Goal: Task Accomplishment & Management: Use online tool/utility

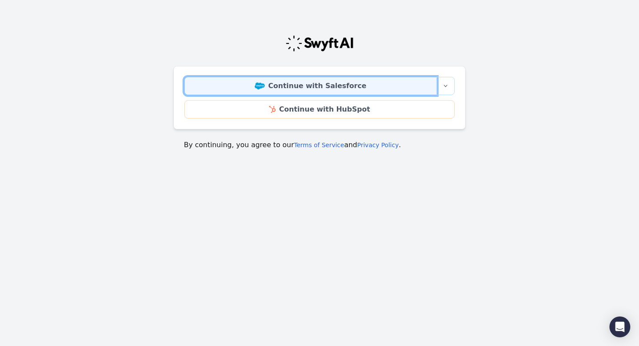
click at [302, 91] on link "Continue with Salesforce" at bounding box center [310, 86] width 253 height 18
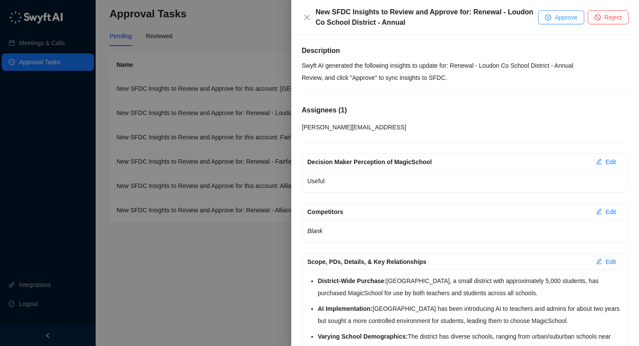
click at [571, 17] on span "Approve" at bounding box center [566, 18] width 23 height 10
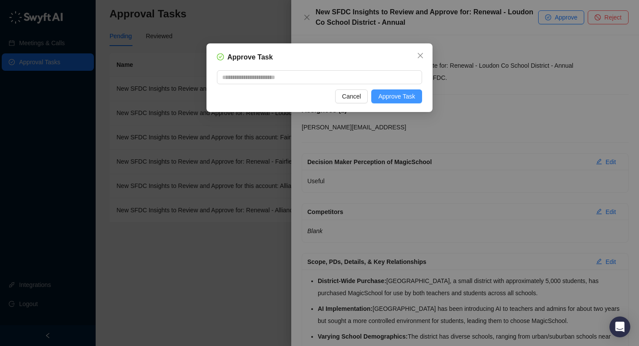
click at [378, 102] on button "Approve Task" at bounding box center [396, 97] width 51 height 14
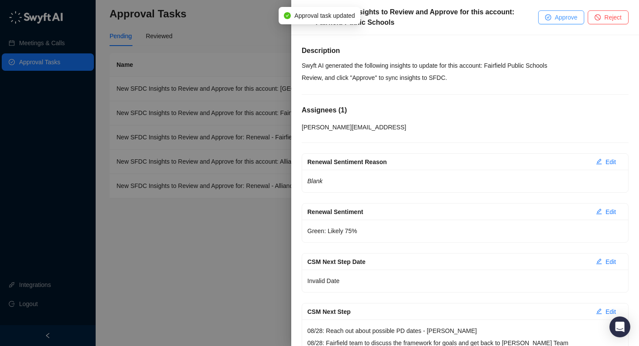
click at [557, 24] on button "Approve" at bounding box center [561, 17] width 46 height 14
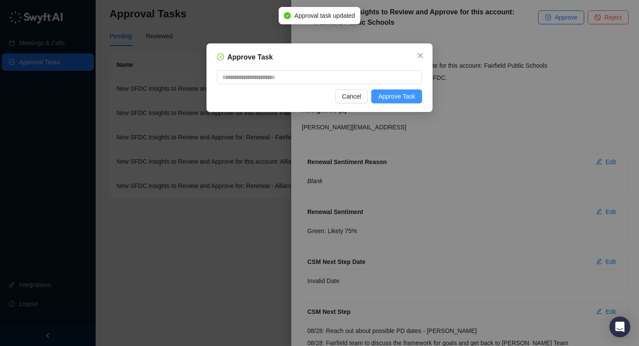
click at [406, 103] on button "Approve Task" at bounding box center [396, 97] width 51 height 14
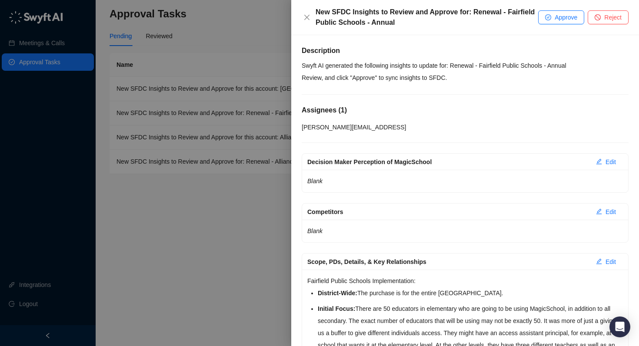
click at [189, 225] on div at bounding box center [319, 173] width 639 height 346
